Goal: Check status: Check status

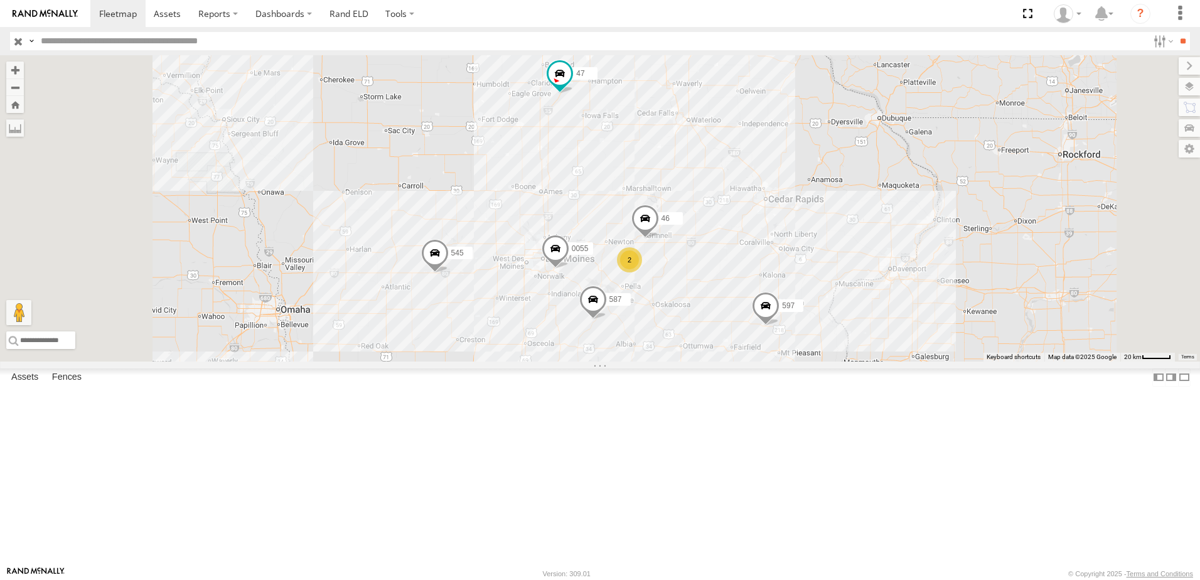
click at [0, 0] on div "0055" at bounding box center [0, 0] width 0 height 0
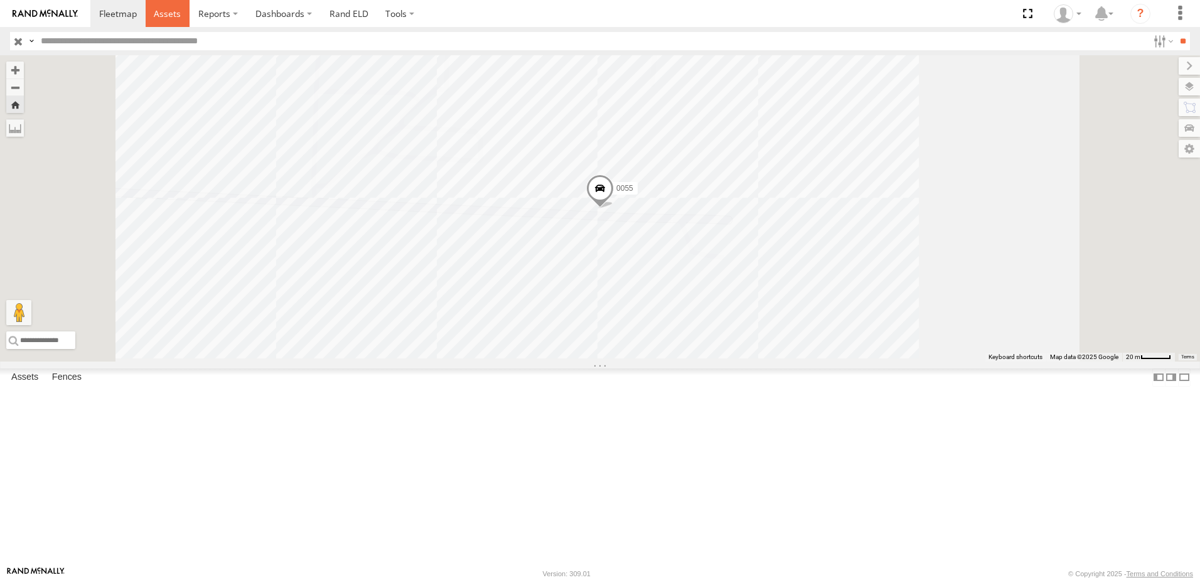
click at [158, 11] on span at bounding box center [167, 14] width 27 height 12
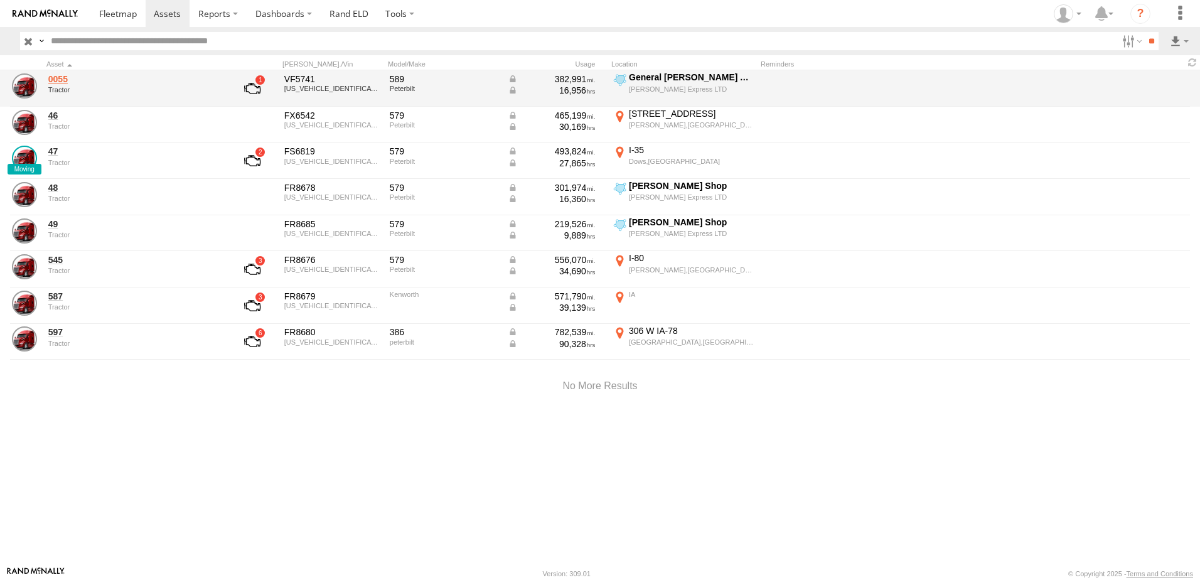
click at [54, 80] on link "0055" at bounding box center [134, 78] width 172 height 11
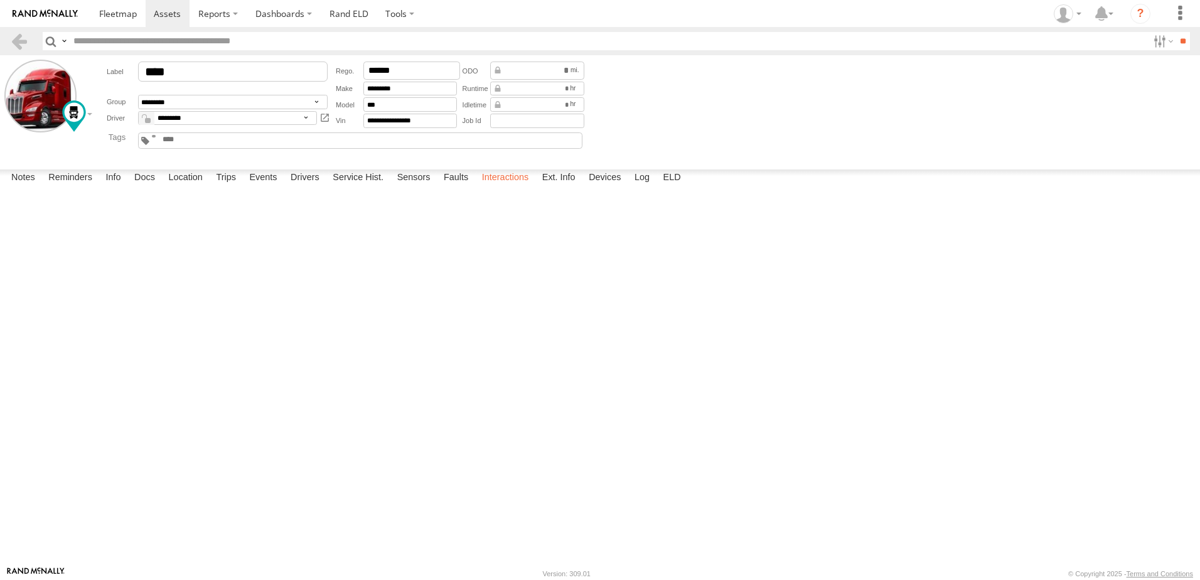
click at [498, 187] on label "Interactions" at bounding box center [506, 178] width 60 height 18
click at [16, 33] on link at bounding box center [19, 41] width 18 height 18
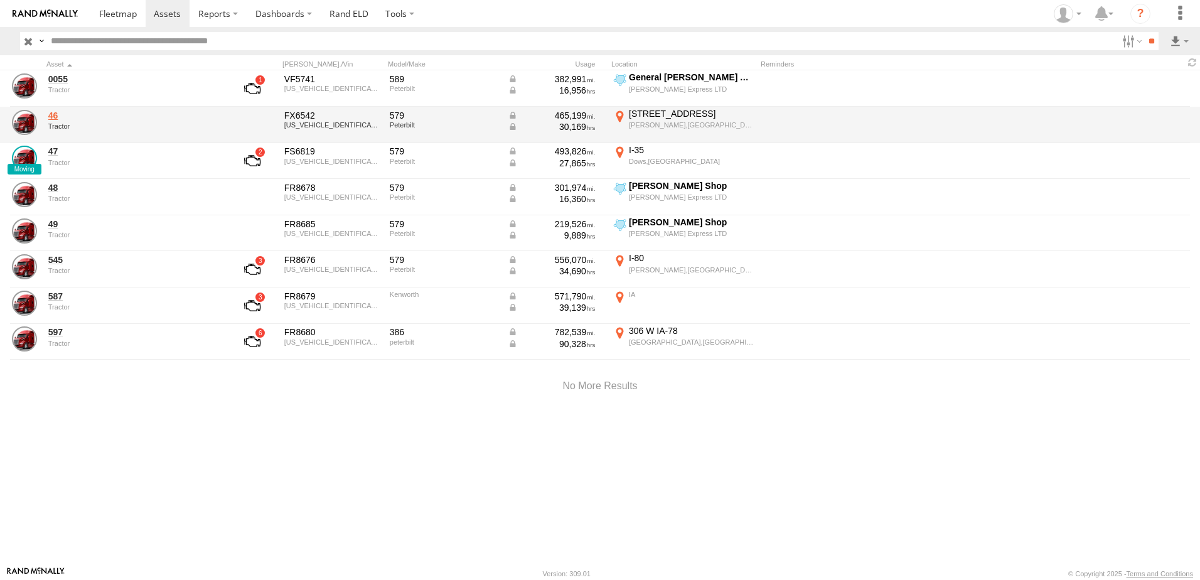
click at [55, 116] on link "46" at bounding box center [134, 115] width 172 height 11
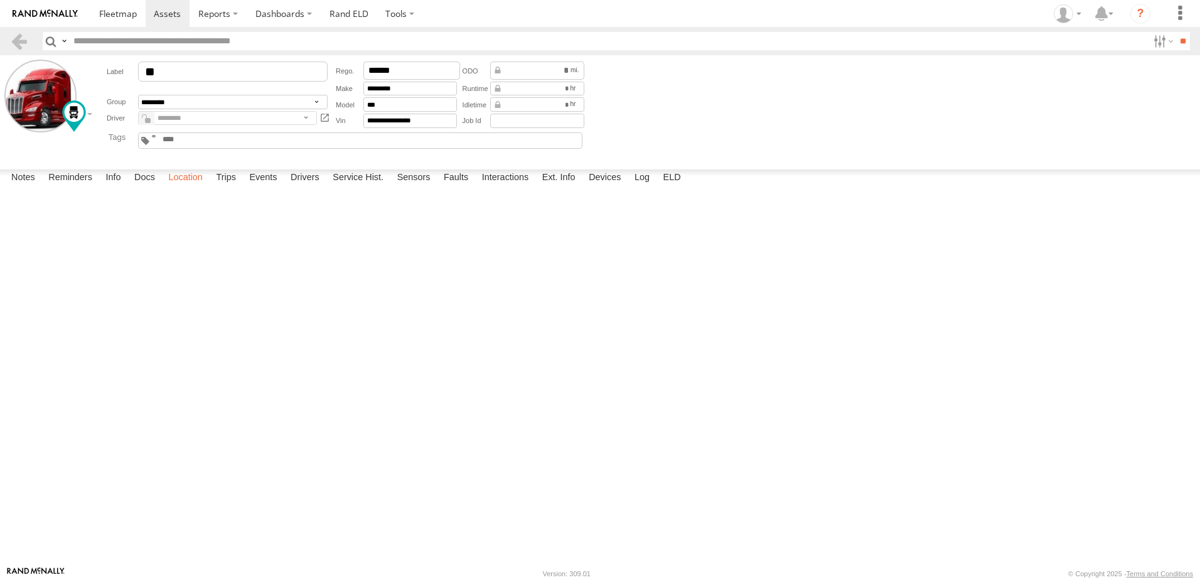
click at [195, 187] on label "Location" at bounding box center [185, 178] width 47 height 18
click at [0, 0] on span at bounding box center [0, 0] width 0 height 0
click at [0, 0] on div "46 46 Tractor Key - Grinnell,IA 41.72038 , -92.72163 0 15:47:53 10/02/2025" at bounding box center [0, 0] width 0 height 0
click at [1150, 35] on label at bounding box center [1162, 41] width 27 height 18
click at [1176, 39] on input "**" at bounding box center [1183, 41] width 14 height 18
